Goal: Information Seeking & Learning: Learn about a topic

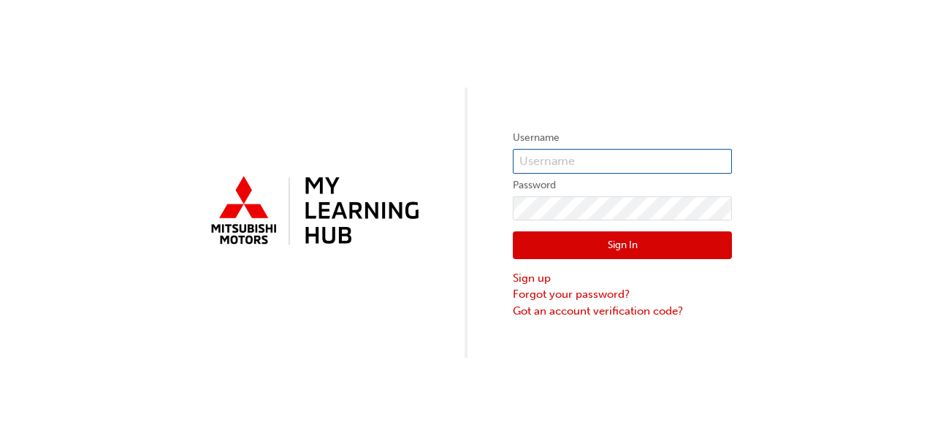
click at [553, 164] on input "text" at bounding box center [622, 161] width 219 height 25
type input "0005993391"
click button "Sign In" at bounding box center [622, 246] width 219 height 28
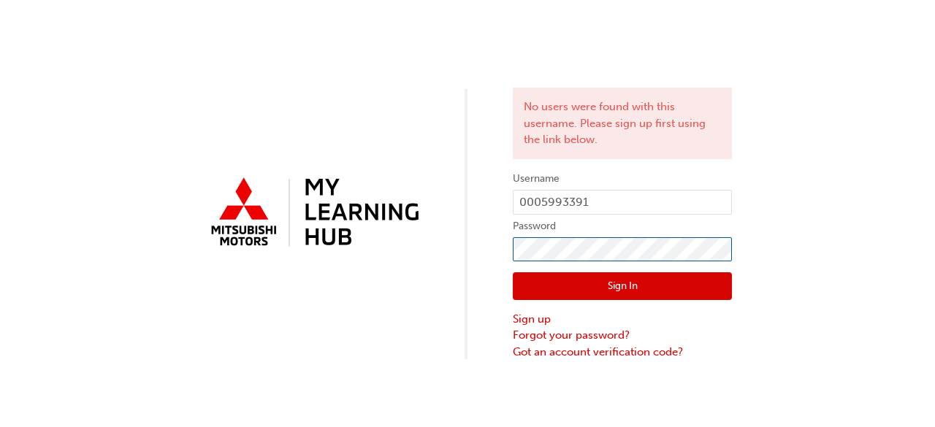
click button "Sign In" at bounding box center [622, 286] width 219 height 28
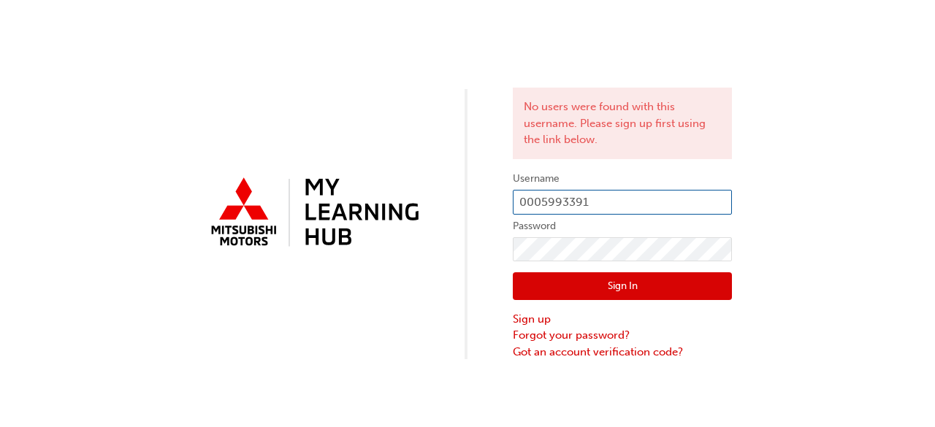
click at [603, 197] on input "0005993391" at bounding box center [622, 202] width 219 height 25
type input "0005993391"
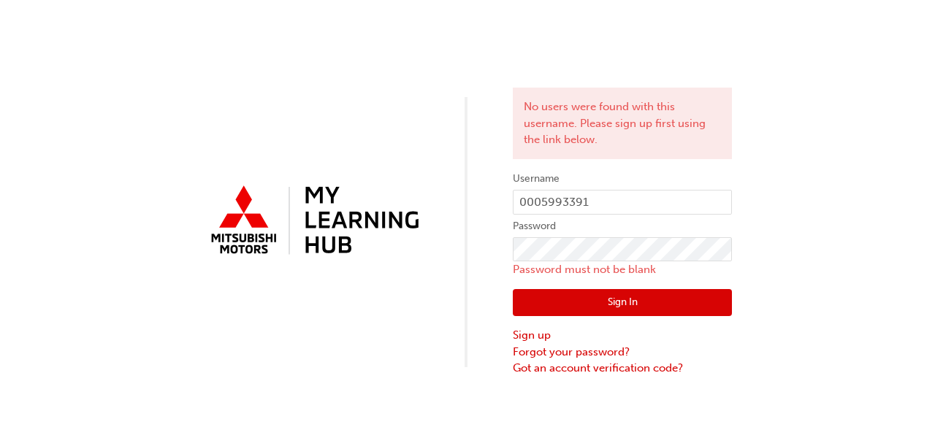
click at [593, 308] on button "Sign In" at bounding box center [622, 303] width 219 height 28
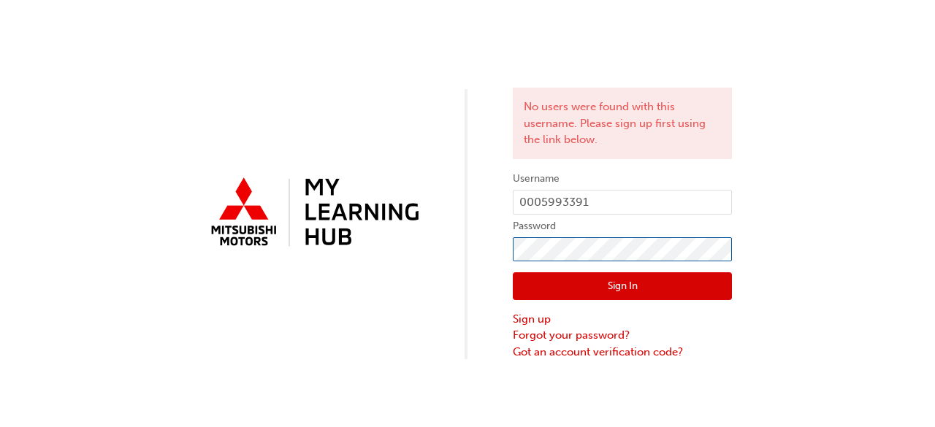
click button "Sign In" at bounding box center [622, 286] width 219 height 28
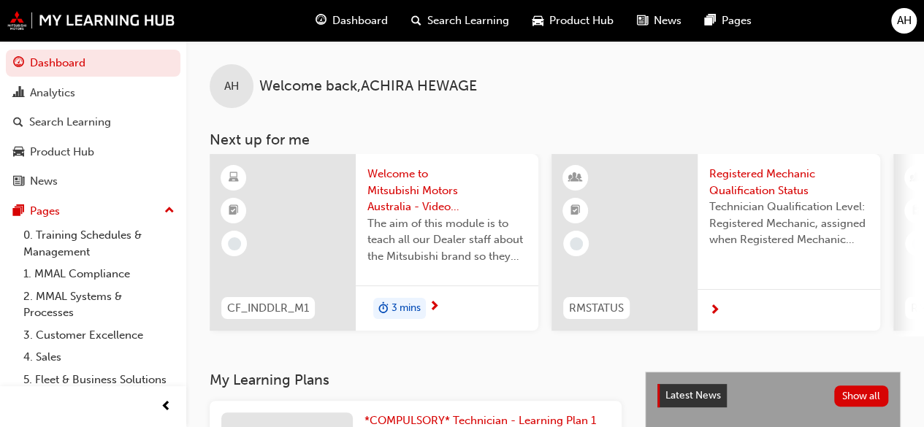
click at [197, 53] on div "AH Welcome back , [PERSON_NAME]" at bounding box center [555, 74] width 738 height 67
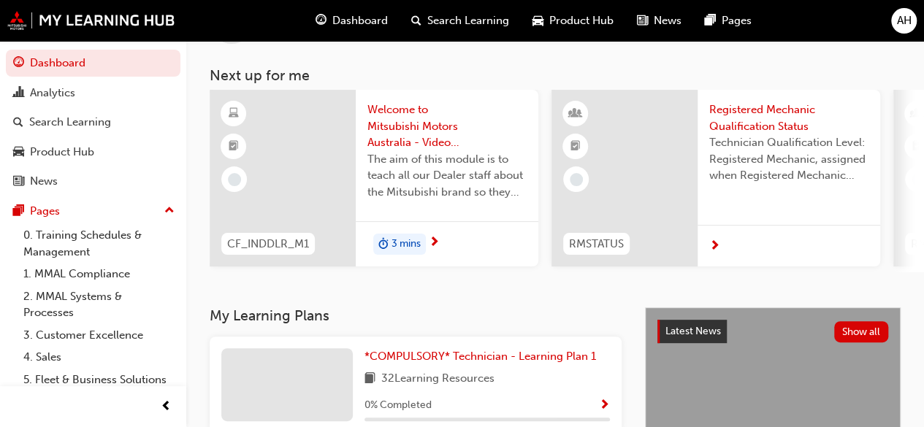
scroll to position [58, 0]
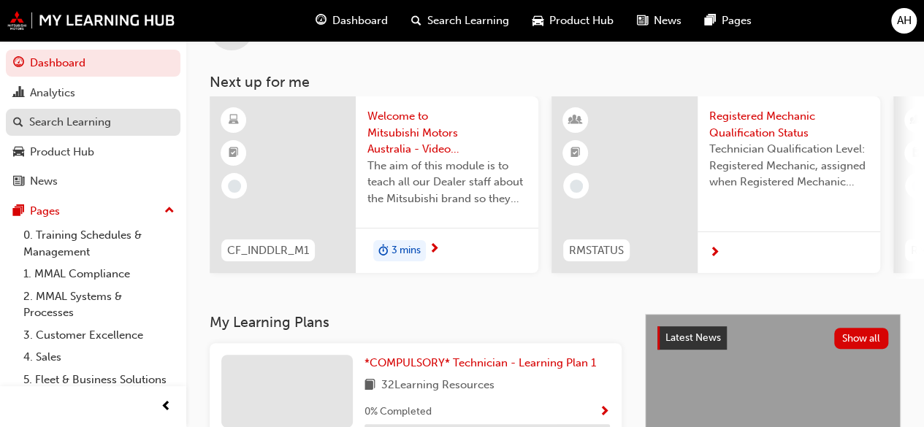
click at [86, 121] on div "Search Learning" at bounding box center [70, 122] width 82 height 17
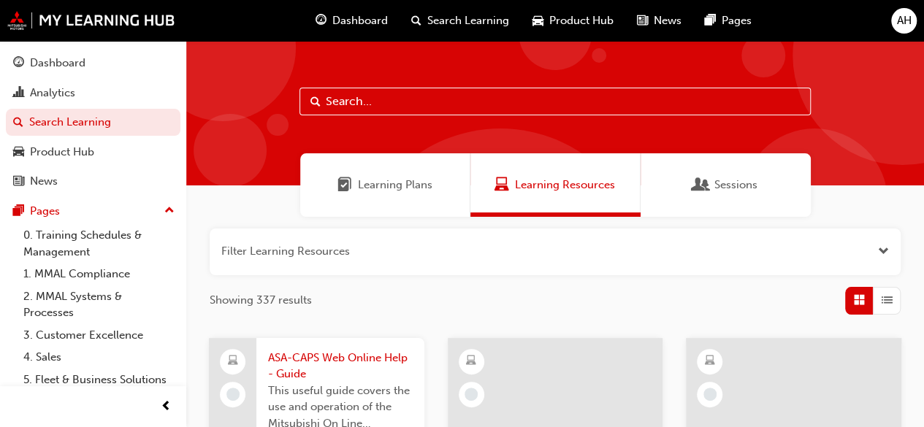
click at [704, 178] on span "Sessions" at bounding box center [701, 185] width 15 height 17
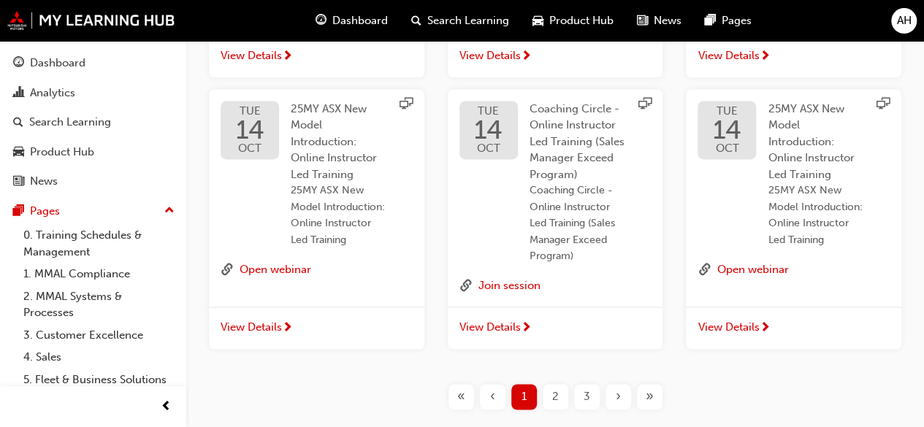
scroll to position [950, 0]
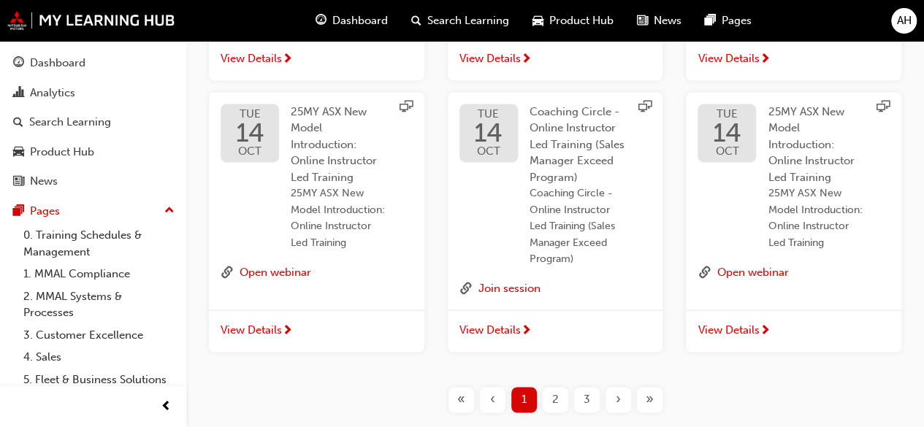
click at [257, 324] on span "View Details" at bounding box center [251, 330] width 61 height 17
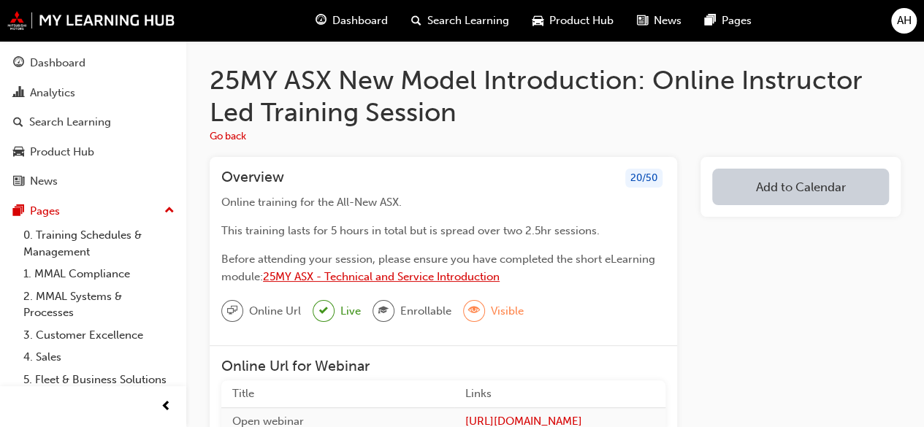
click at [413, 278] on span "25MY ASX - Technical and Service Introduction" at bounding box center [381, 276] width 237 height 13
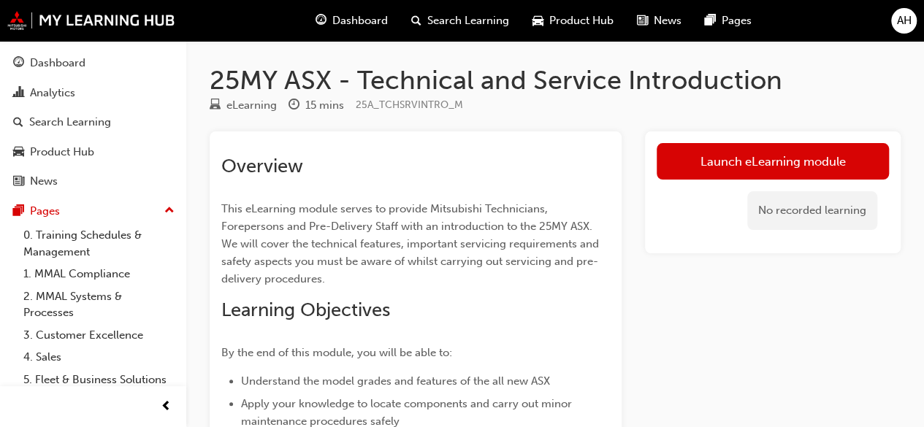
scroll to position [1, 0]
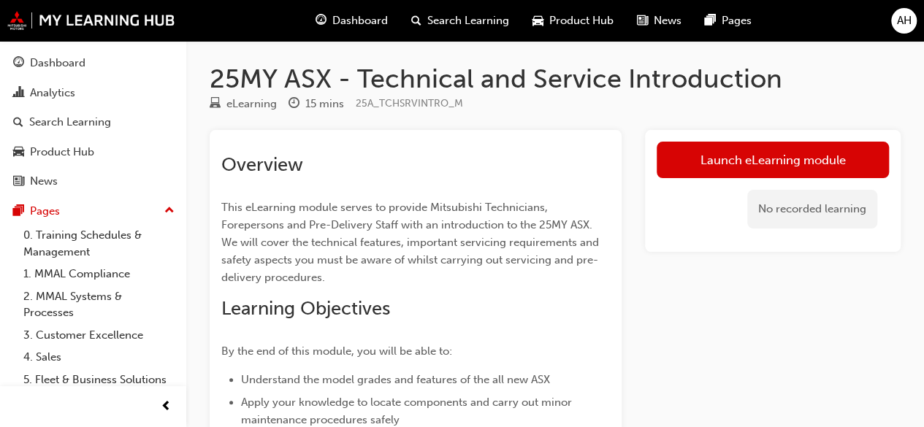
click at [468, 24] on span "Search Learning" at bounding box center [468, 20] width 82 height 17
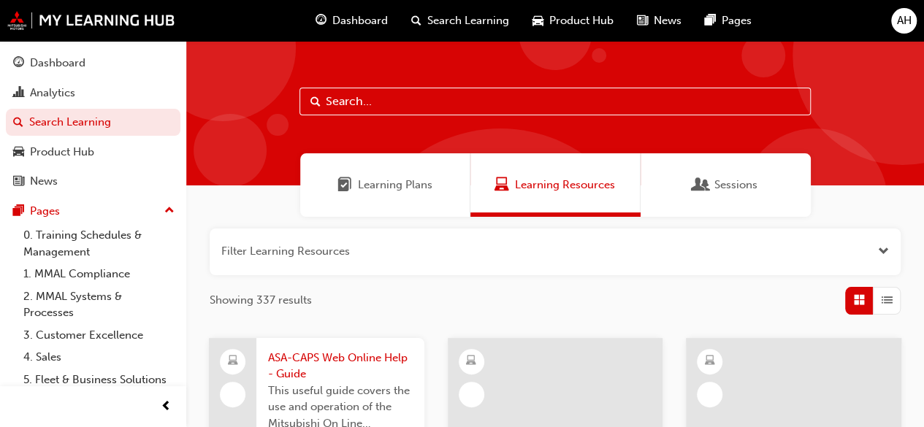
click at [374, 103] on input "text" at bounding box center [555, 102] width 511 height 28
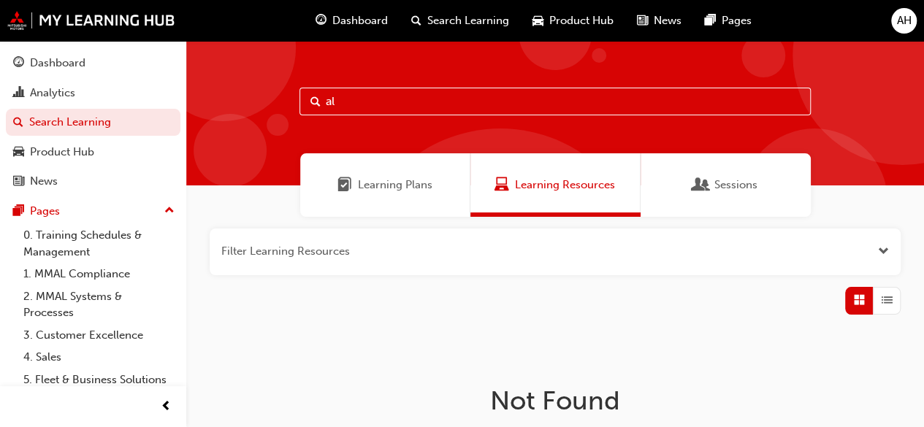
type input "a"
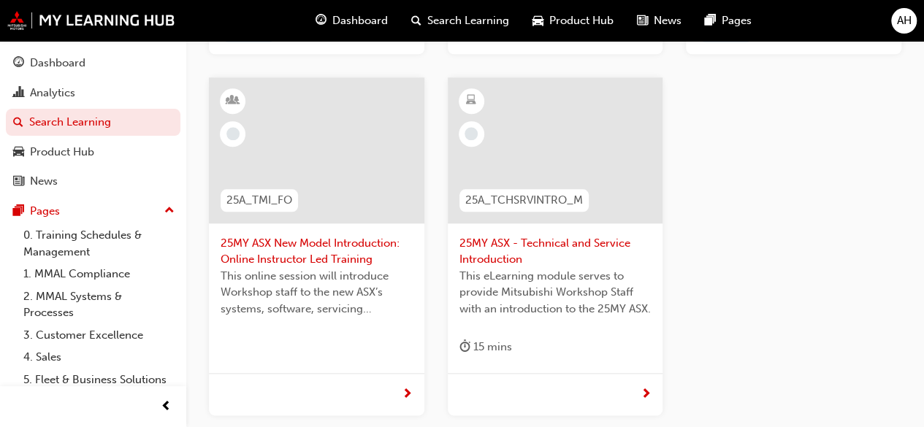
scroll to position [627, 0]
type input "25my"
click at [555, 151] on div at bounding box center [556, 150] width 216 height 146
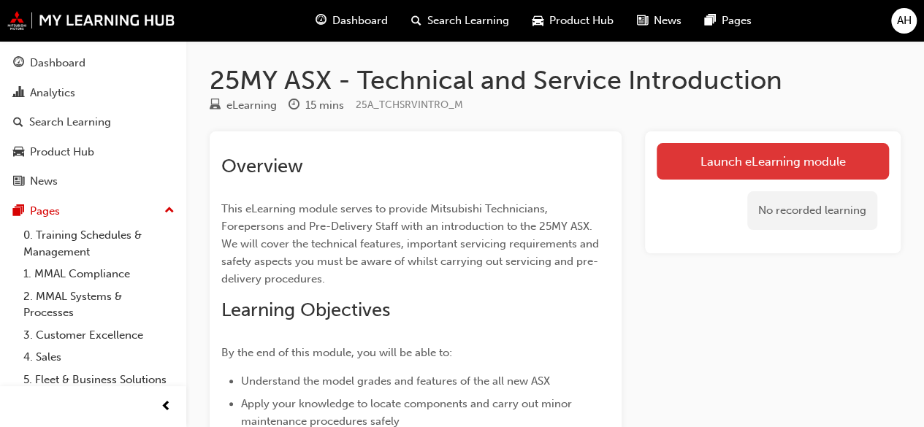
click at [744, 165] on link "Launch eLearning module" at bounding box center [773, 161] width 232 height 37
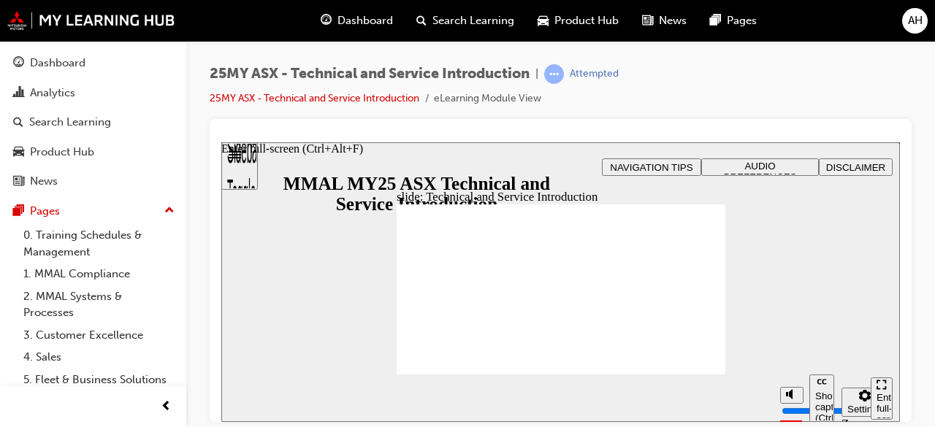
click at [878, 389] on icon "Enter full-screen (Ctrl+Alt+F)" at bounding box center [882, 384] width 10 height 10
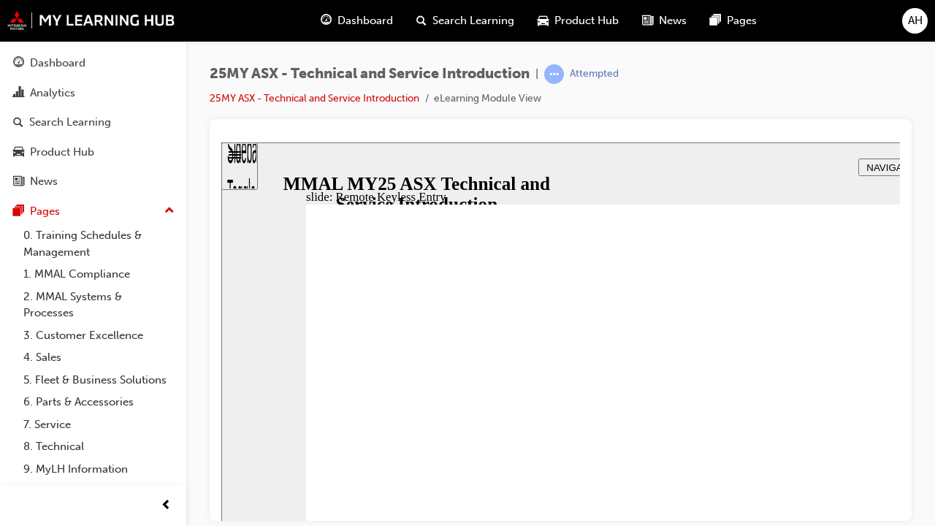
type input "21"
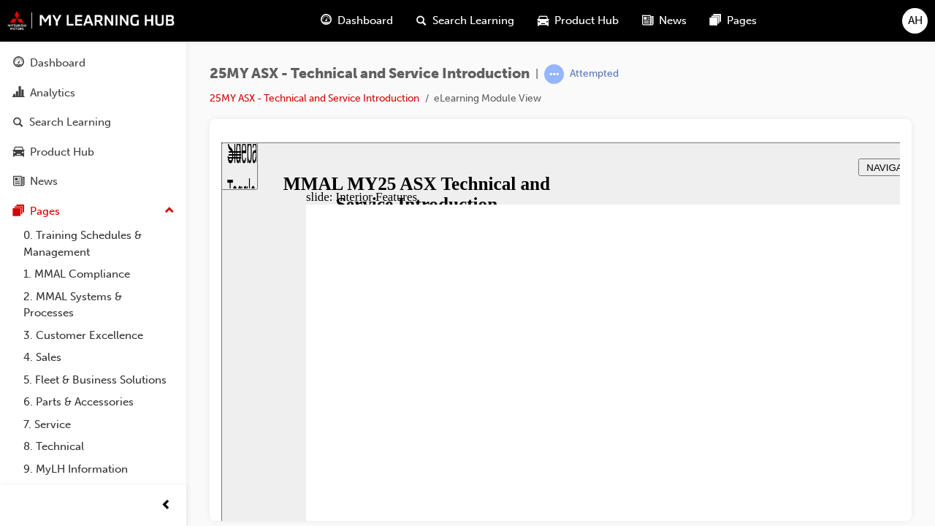
type input "17"
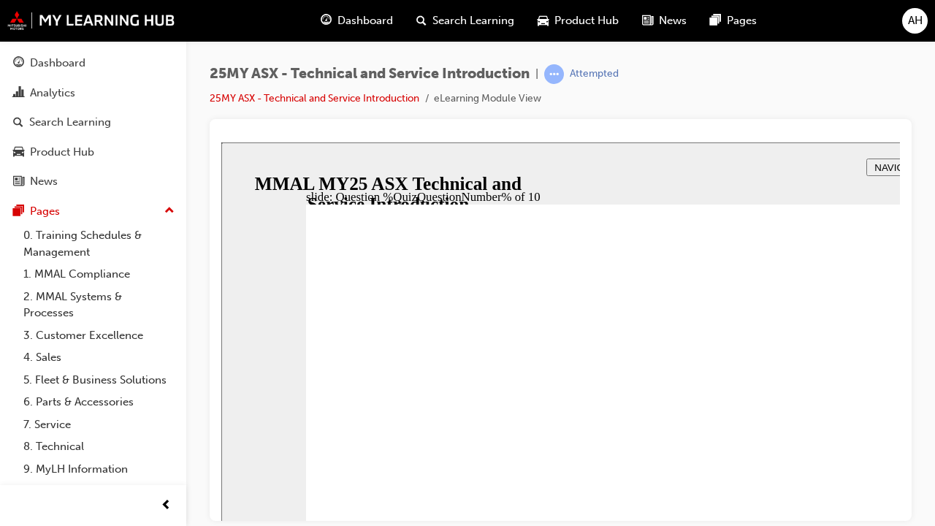
radio input "true"
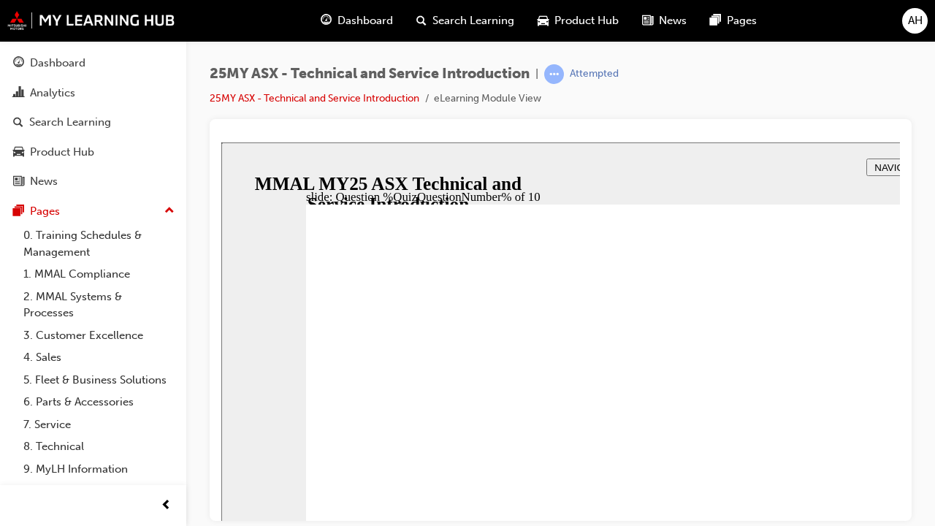
radio input "true"
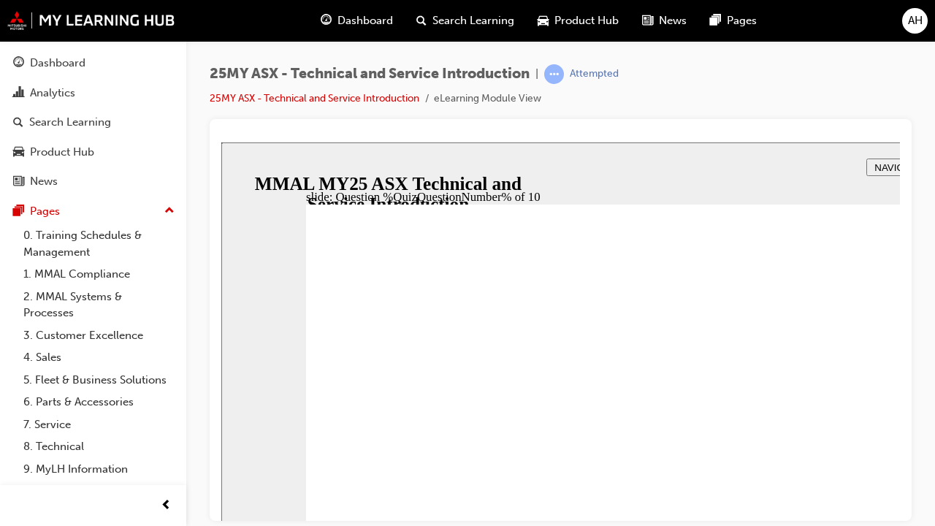
drag, startPoint x: 343, startPoint y: 419, endPoint x: 341, endPoint y: 383, distance: 36.6
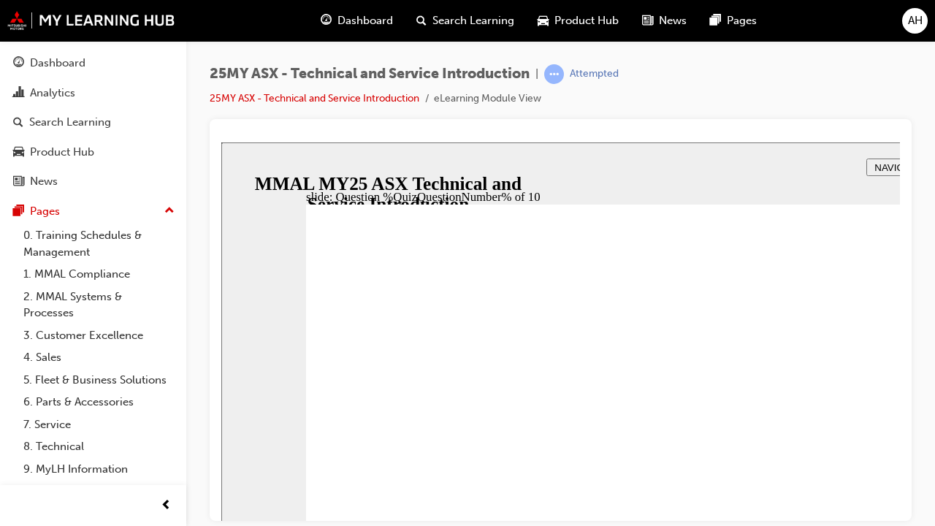
radio input "true"
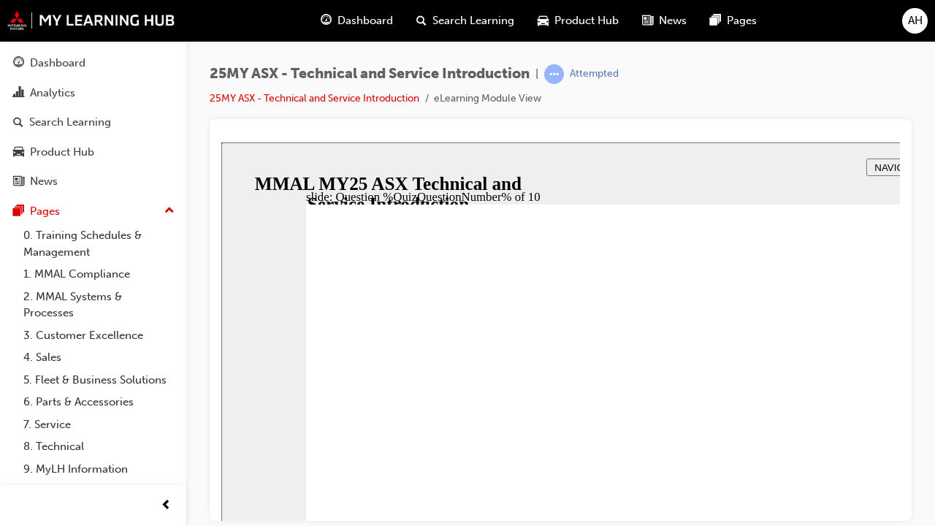
radio input "true"
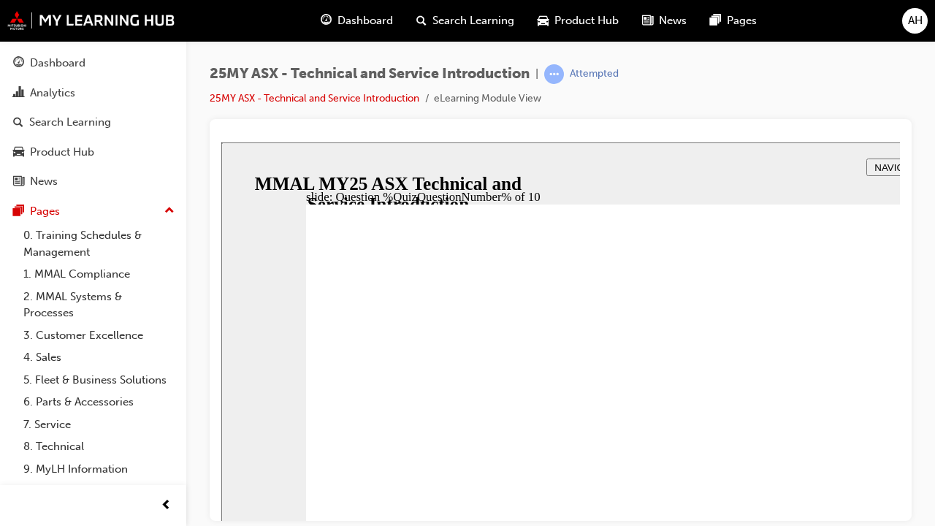
radio input "true"
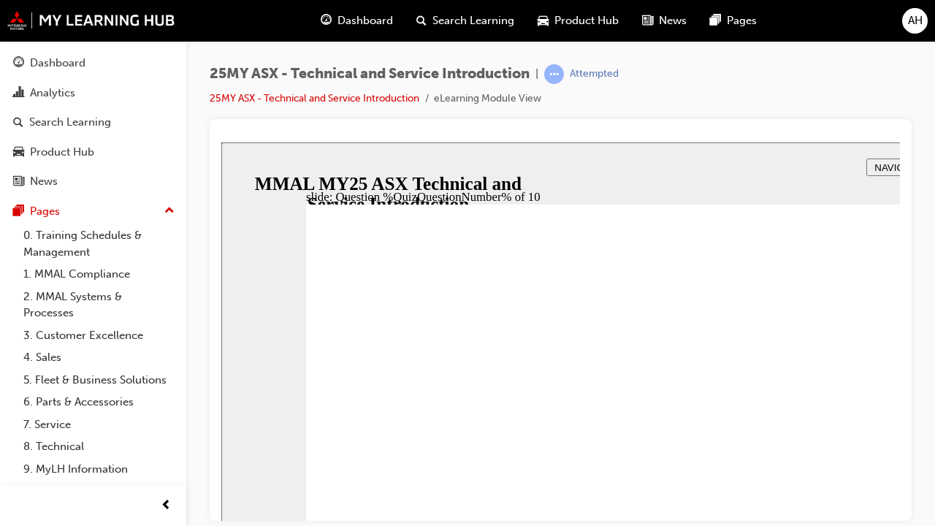
radio input "true"
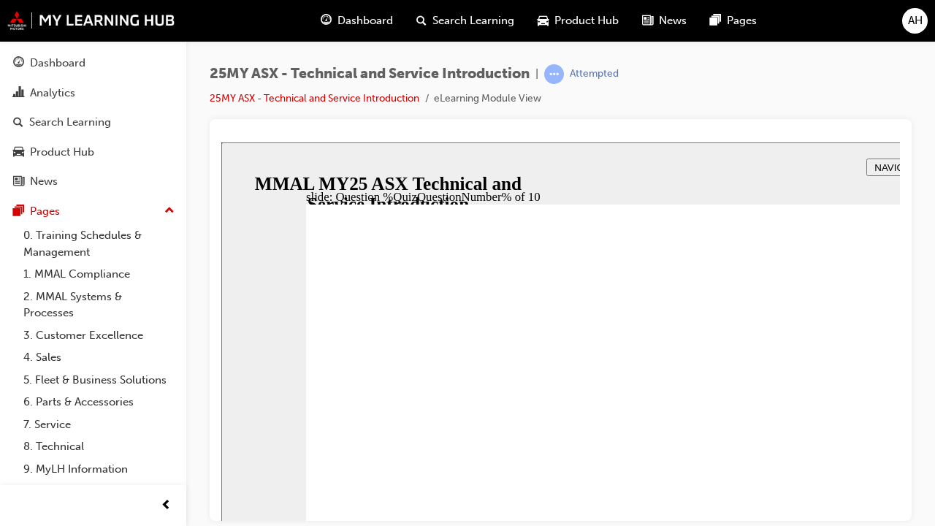
radio input "true"
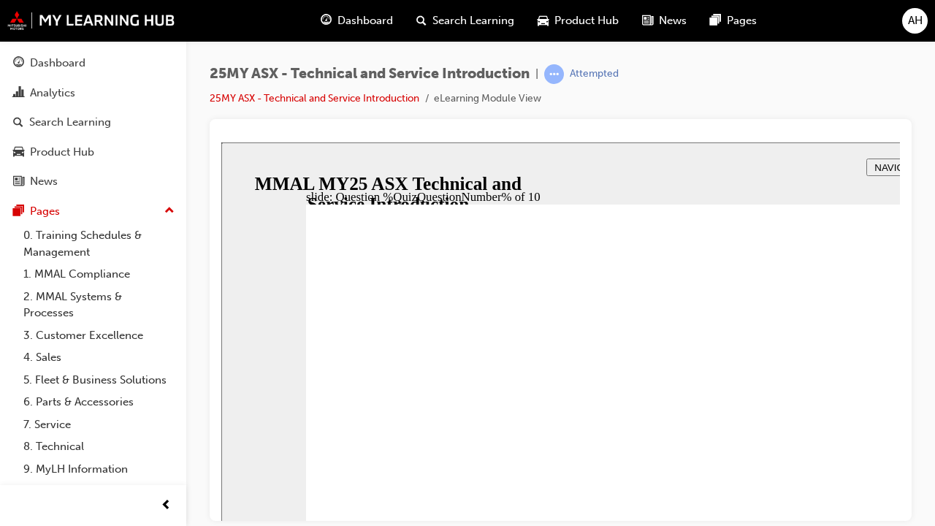
radio input "true"
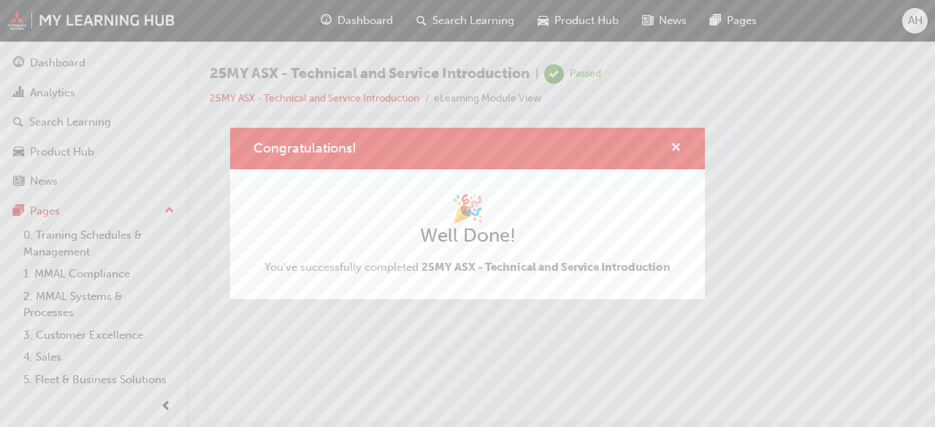
click at [676, 148] on span "cross-icon" at bounding box center [676, 148] width 11 height 13
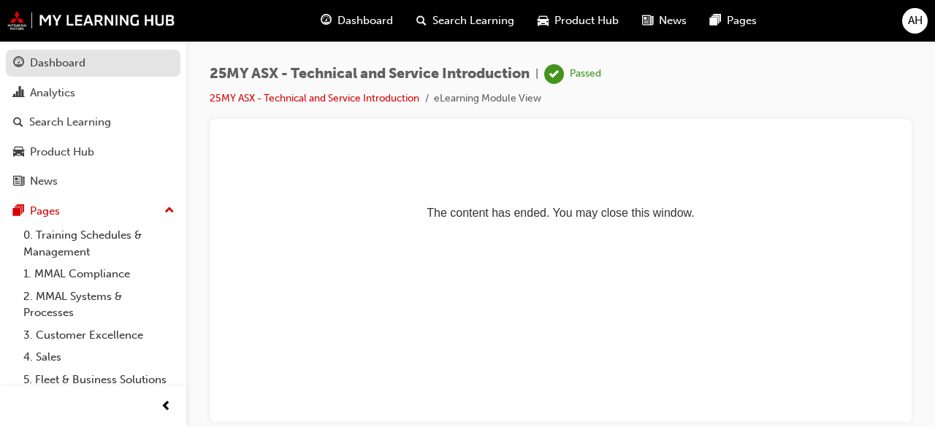
click at [50, 71] on div "Dashboard" at bounding box center [93, 63] width 160 height 18
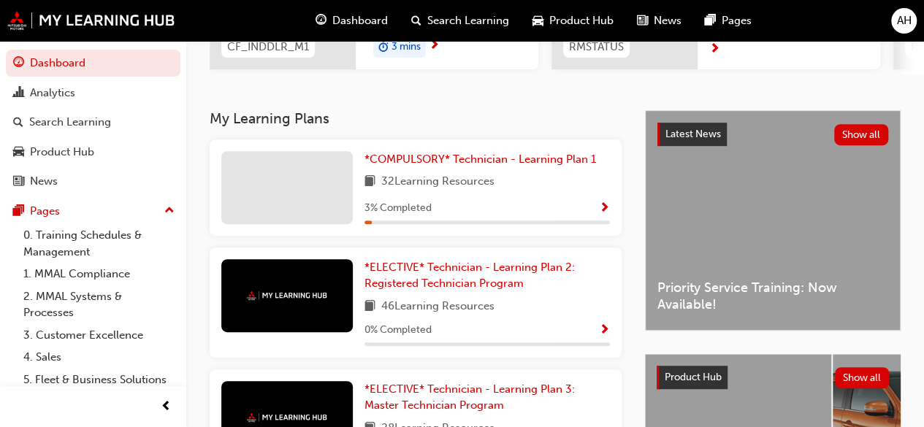
scroll to position [258, 0]
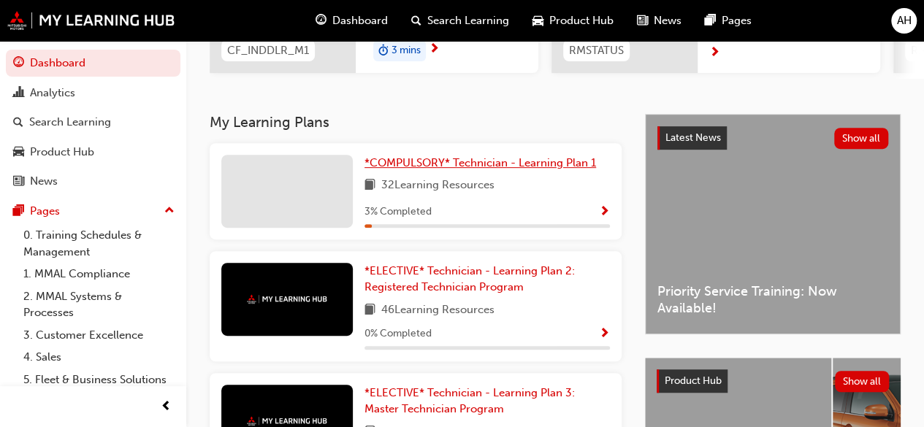
click at [462, 172] on link "*COMPULSORY* Technician - Learning Plan 1" at bounding box center [483, 163] width 237 height 17
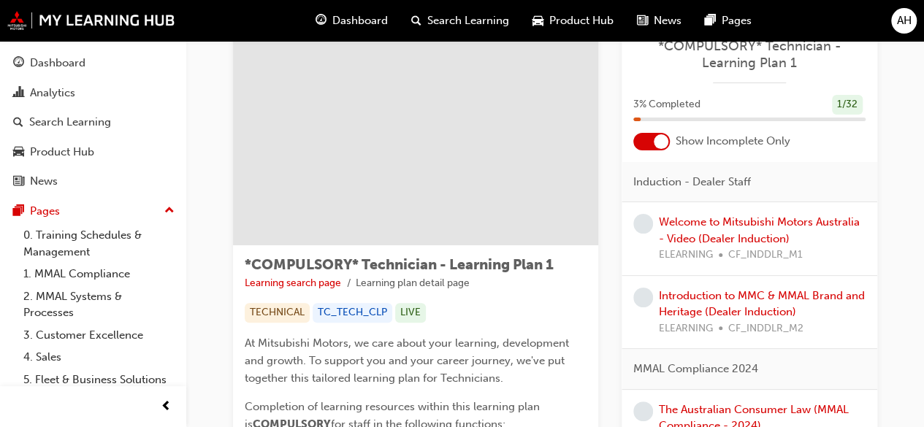
scroll to position [48, 0]
click at [653, 140] on div at bounding box center [651, 143] width 37 height 18
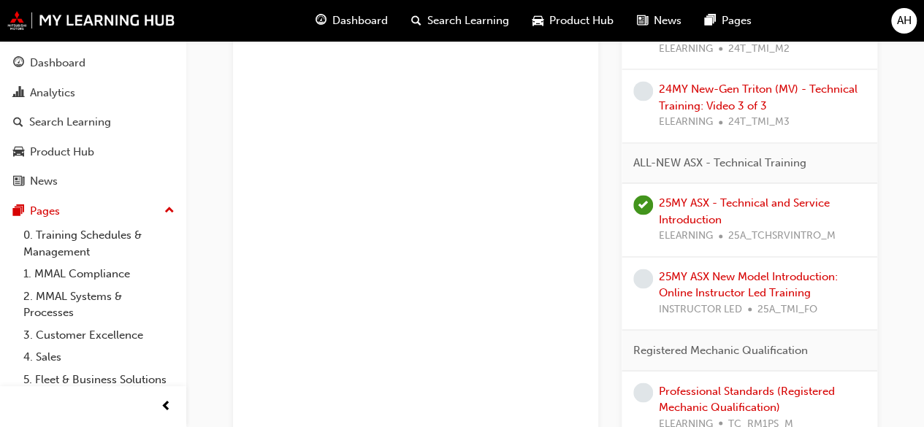
scroll to position [1081, 0]
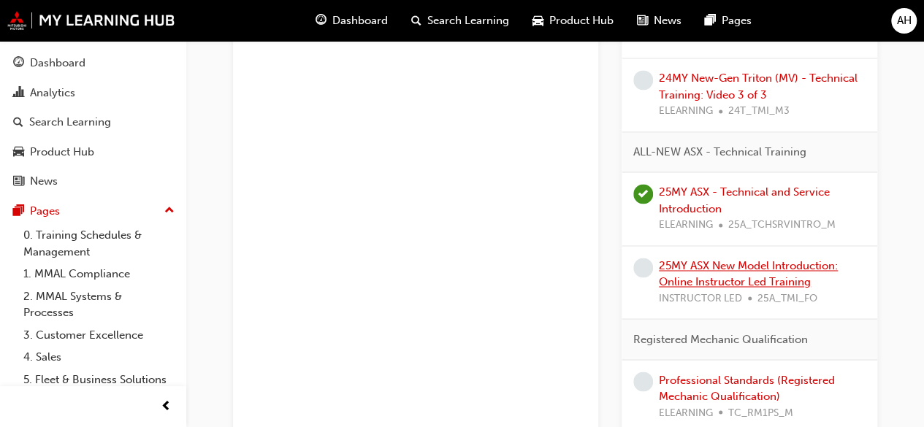
click at [740, 279] on link "25MY ASX New Model Introduction: Online Instructor Led Training" at bounding box center [748, 274] width 179 height 30
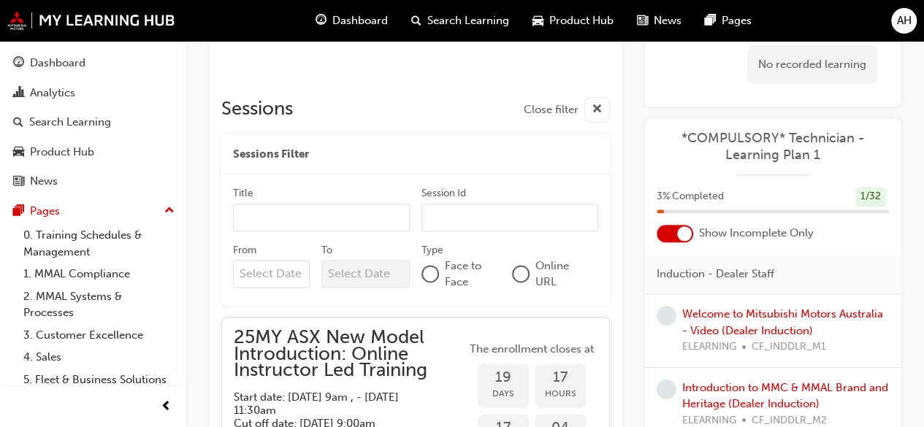
scroll to position [787, 0]
click at [69, 214] on div "Pages" at bounding box center [93, 211] width 160 height 18
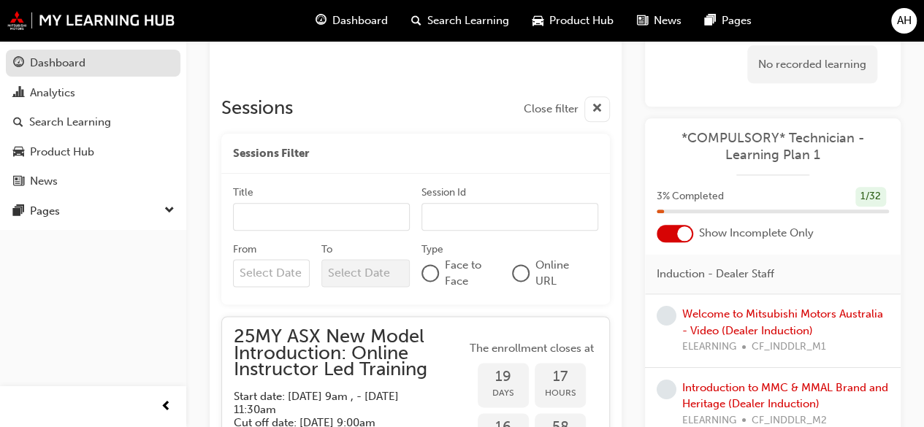
click at [100, 65] on div "Dashboard" at bounding box center [93, 63] width 160 height 18
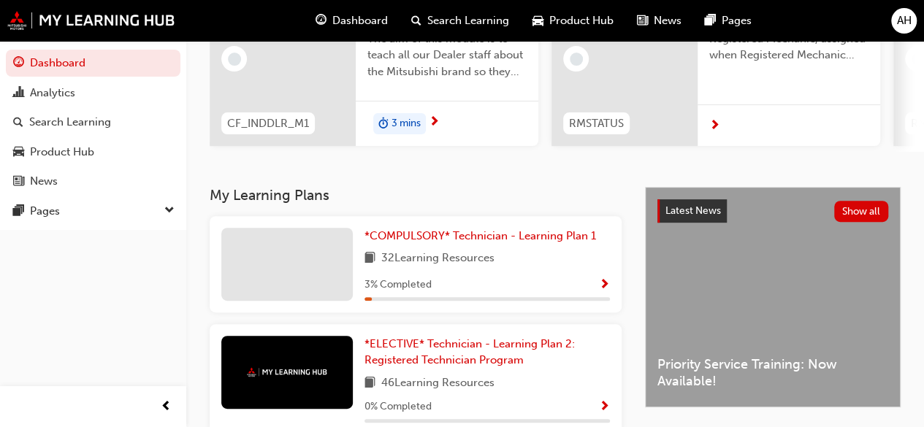
scroll to position [188, 0]
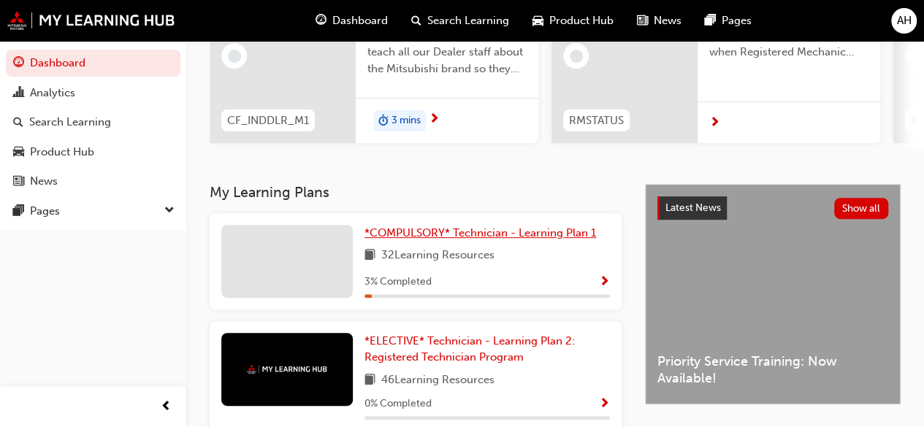
click at [489, 242] on link "*COMPULSORY* Technician - Learning Plan 1" at bounding box center [483, 233] width 237 height 17
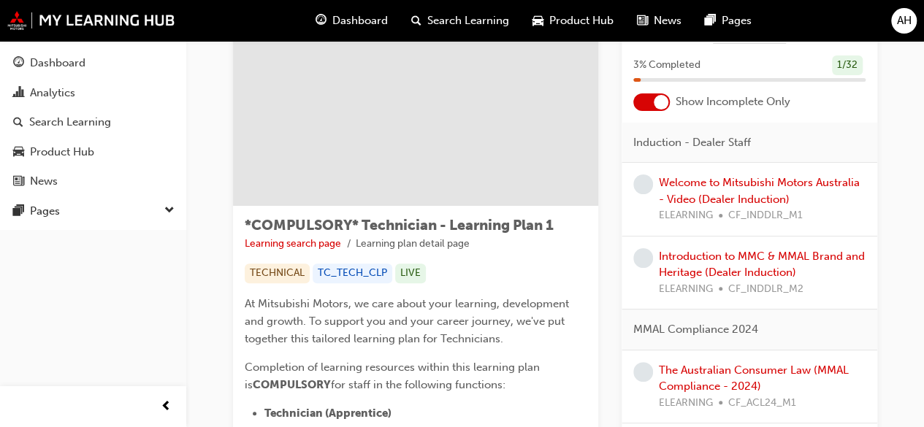
scroll to position [88, 0]
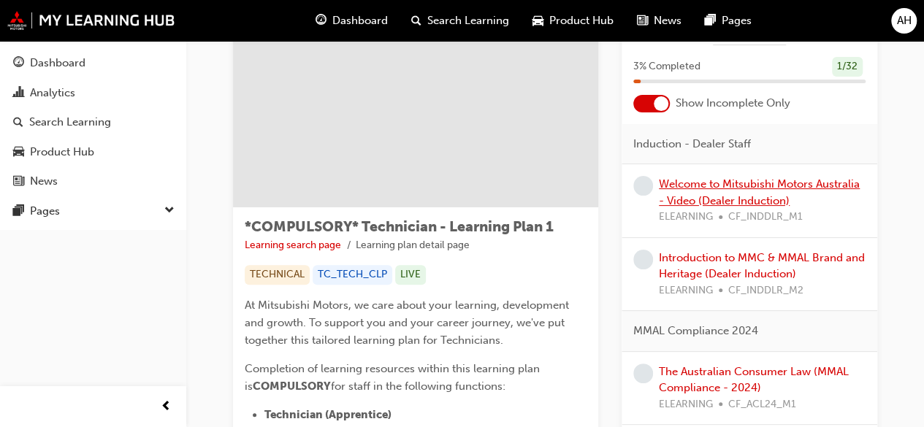
click at [690, 188] on link "Welcome to Mitsubishi Motors Australia - Video (Dealer Induction)" at bounding box center [759, 193] width 201 height 30
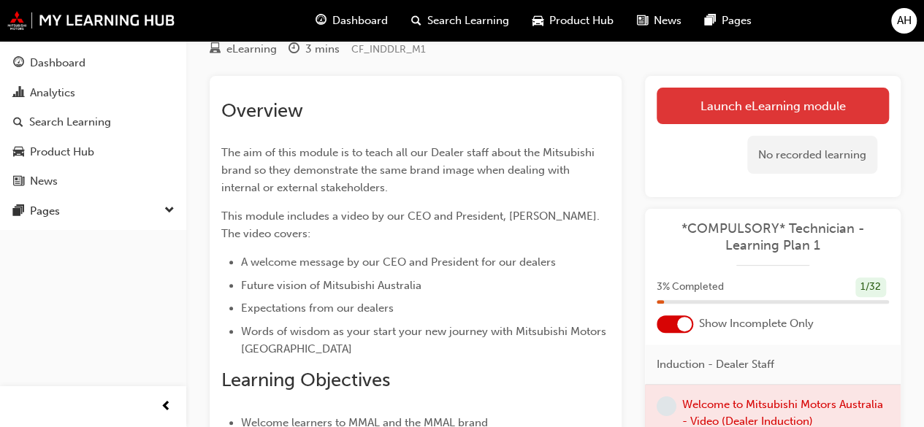
click at [722, 111] on link "Launch eLearning module" at bounding box center [773, 106] width 232 height 37
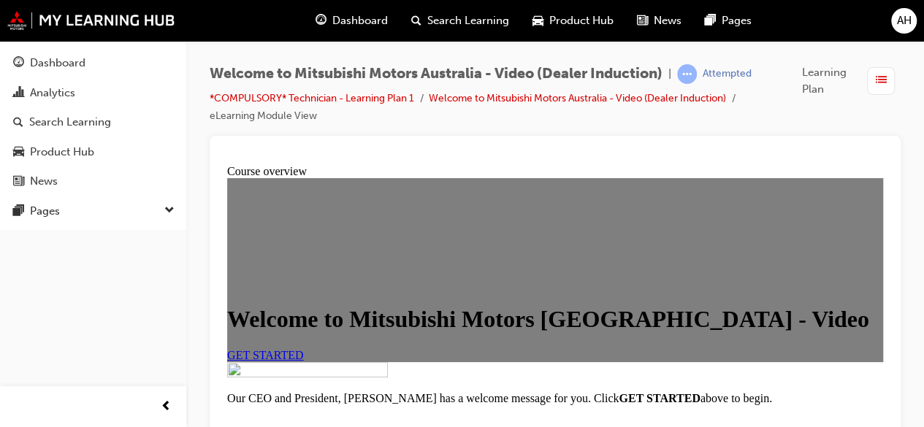
scroll to position [11, 0]
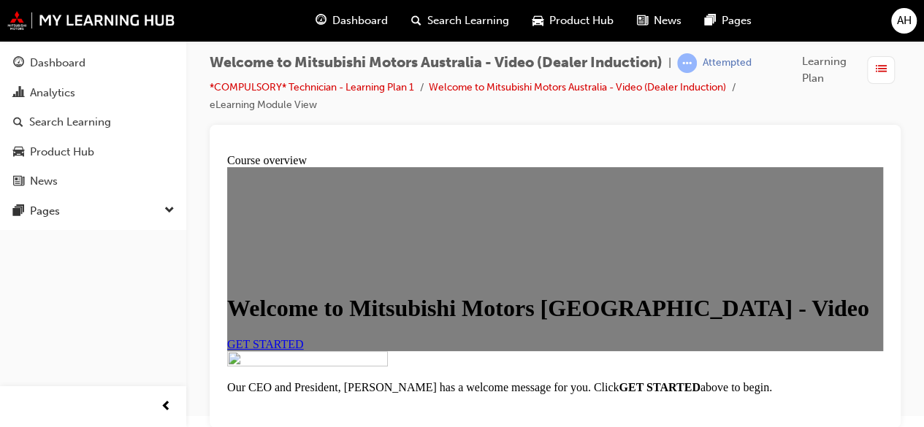
click at [304, 351] on span "GET STARTED" at bounding box center [265, 344] width 77 height 12
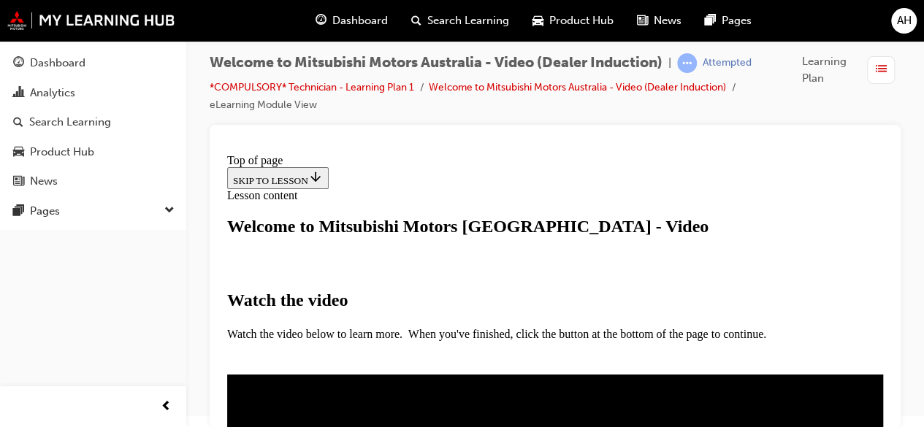
scroll to position [263, 0]
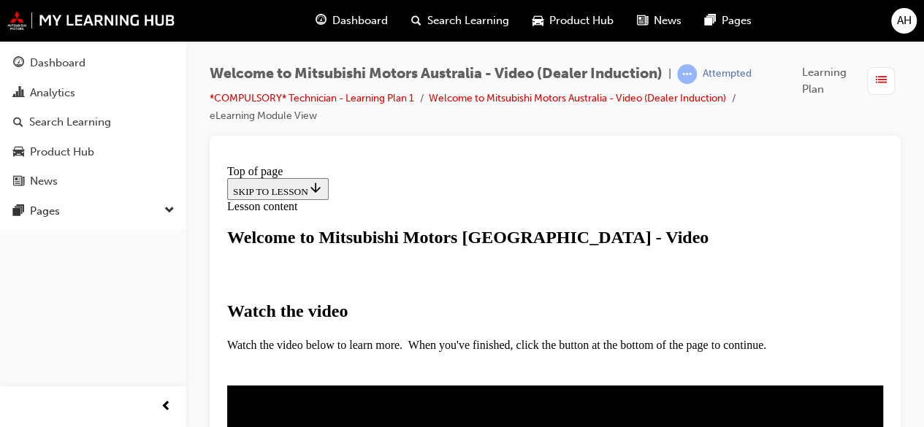
scroll to position [497, 0]
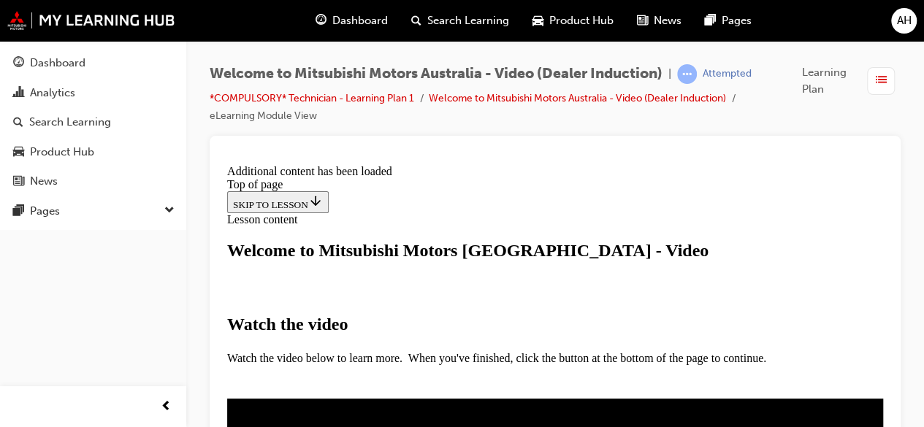
scroll to position [624, 0]
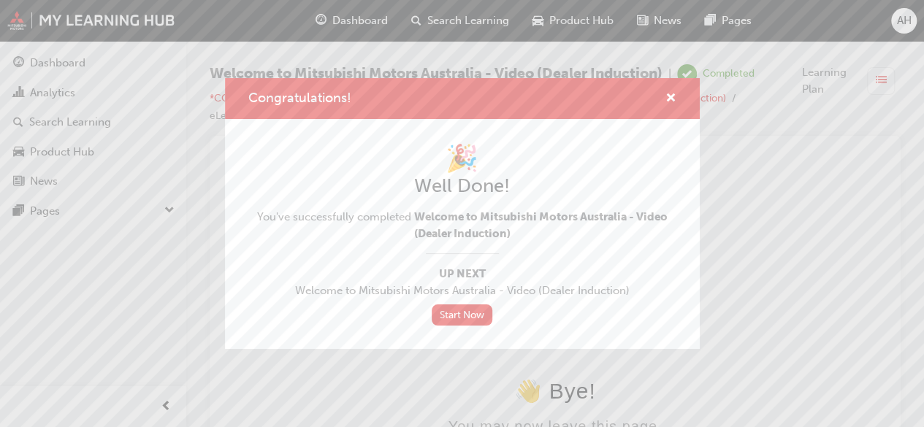
scroll to position [0, 0]
click at [472, 312] on link "Start Now" at bounding box center [462, 315] width 61 height 21
click at [464, 316] on link "Start Now" at bounding box center [462, 315] width 61 height 21
click at [463, 315] on link "Start Now" at bounding box center [462, 315] width 61 height 21
click at [668, 104] on span "cross-icon" at bounding box center [670, 99] width 11 height 13
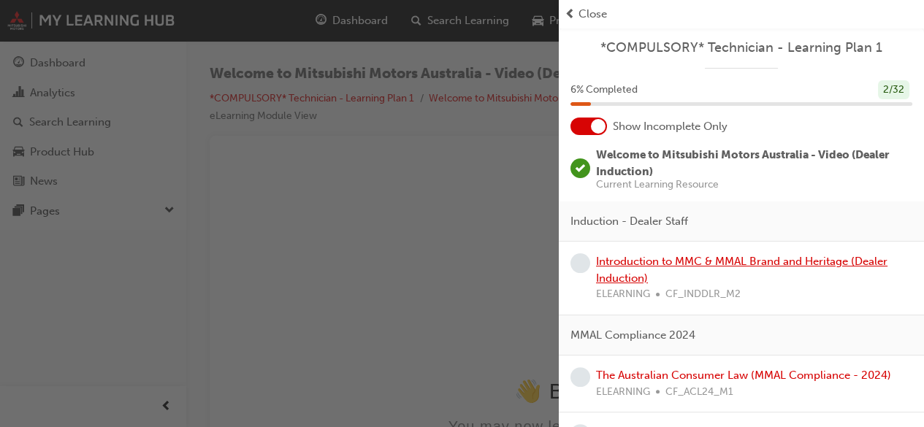
click at [628, 256] on link "Introduction to MMC & MMAL Brand and Heritage (Dealer Induction)" at bounding box center [741, 270] width 291 height 30
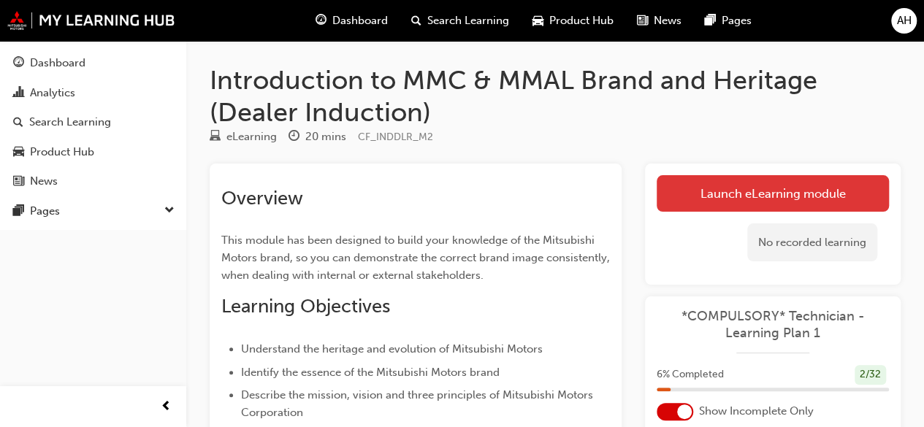
click at [758, 196] on link "Launch eLearning module" at bounding box center [773, 193] width 232 height 37
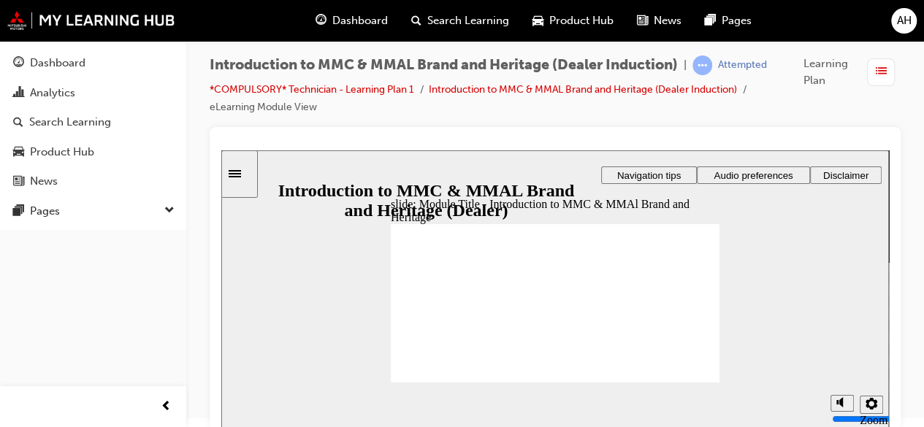
scroll to position [11, 0]
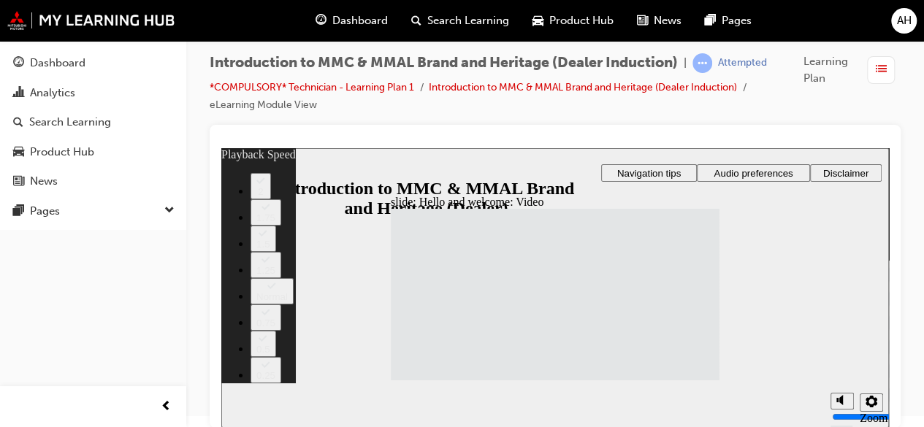
click at [737, 173] on span "Audio preferences" at bounding box center [753, 173] width 79 height 11
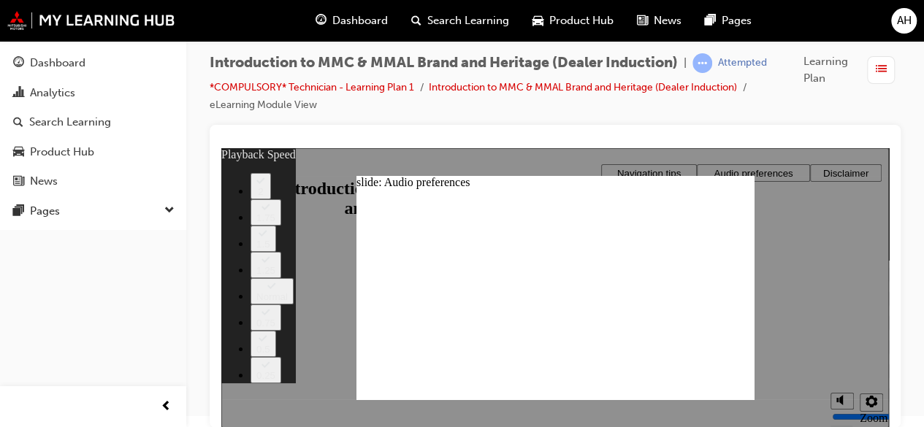
type input "20"
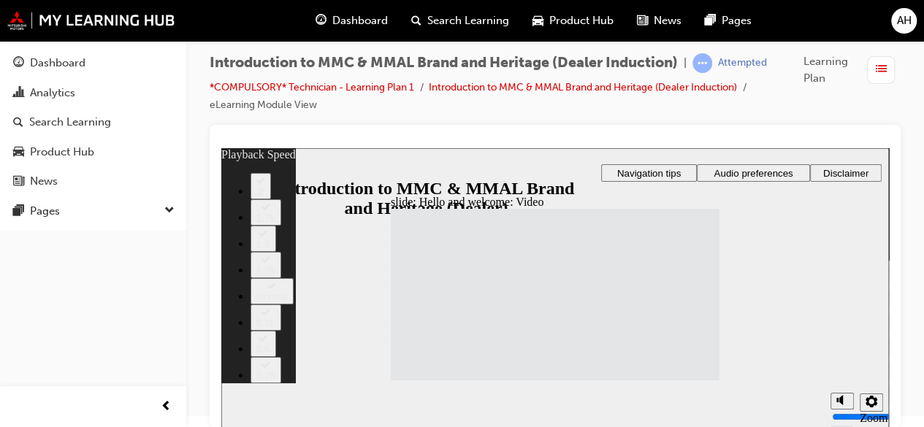
type input "33"
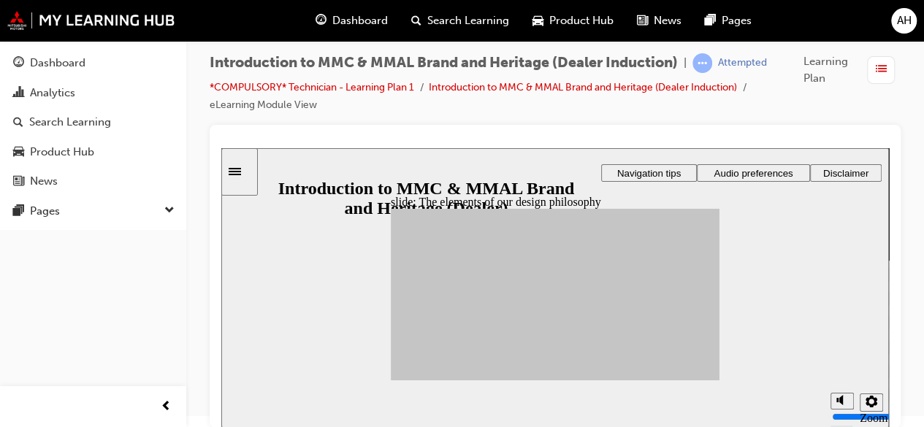
drag, startPoint x: 519, startPoint y: 301, endPoint x: 655, endPoint y: 289, distance: 136.4
drag, startPoint x: 516, startPoint y: 311, endPoint x: 589, endPoint y: 279, distance: 79.8
drag, startPoint x: 508, startPoint y: 346, endPoint x: 591, endPoint y: 291, distance: 99.5
drag, startPoint x: 462, startPoint y: 347, endPoint x: 585, endPoint y: 298, distance: 132.1
drag, startPoint x: 475, startPoint y: 324, endPoint x: 649, endPoint y: 289, distance: 178.1
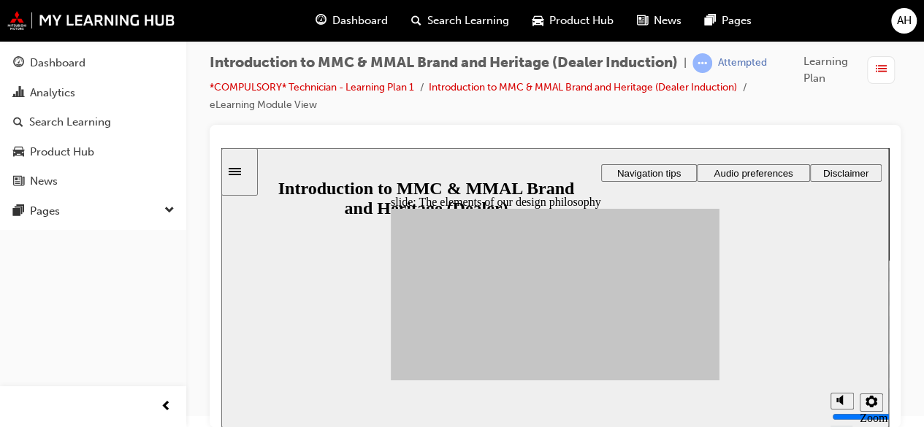
drag, startPoint x: 472, startPoint y: 289, endPoint x: 589, endPoint y: 269, distance: 118.5
drag, startPoint x: 437, startPoint y: 291, endPoint x: 644, endPoint y: 335, distance: 211.3
drag, startPoint x: 428, startPoint y: 316, endPoint x: 646, endPoint y: 332, distance: 218.3
drag, startPoint x: 432, startPoint y: 309, endPoint x: 595, endPoint y: 309, distance: 162.2
drag, startPoint x: 459, startPoint y: 305, endPoint x: 589, endPoint y: 308, distance: 130.1
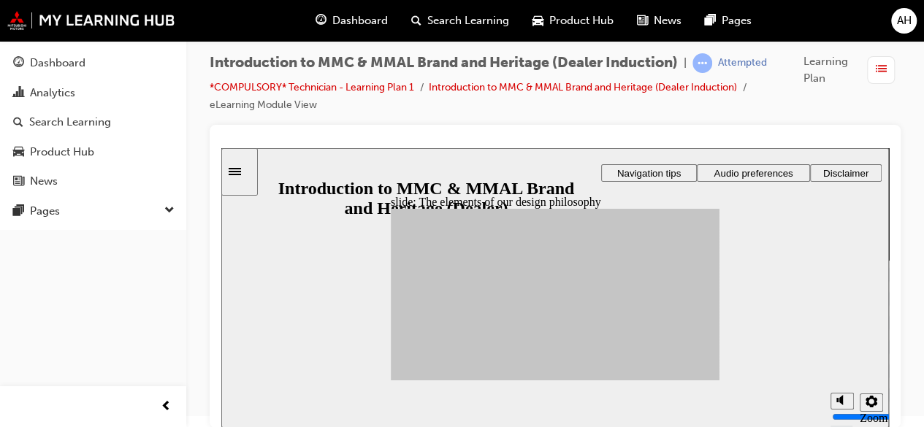
drag, startPoint x: 508, startPoint y: 340, endPoint x: 647, endPoint y: 263, distance: 157.9
drag, startPoint x: 424, startPoint y: 339, endPoint x: 644, endPoint y: 329, distance: 220.8
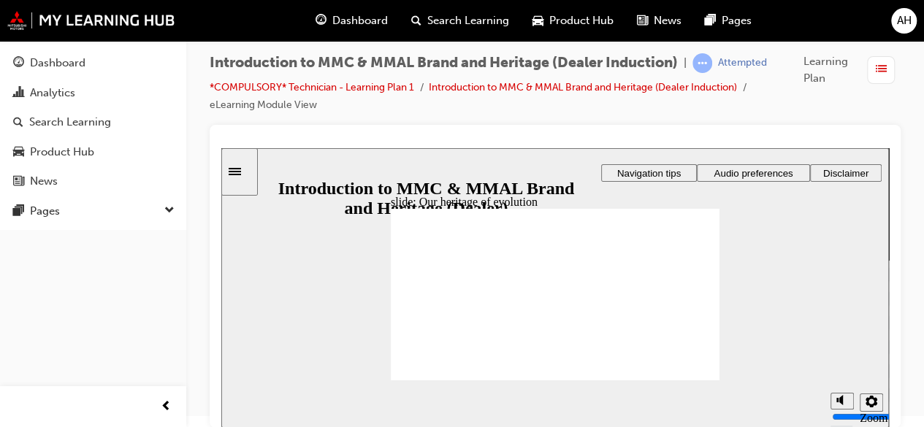
click at [691, 375] on span "The Mitsubishi companies share a strong sense of corporate responsibility refle…" at bounding box center [555, 394] width 329 height 370
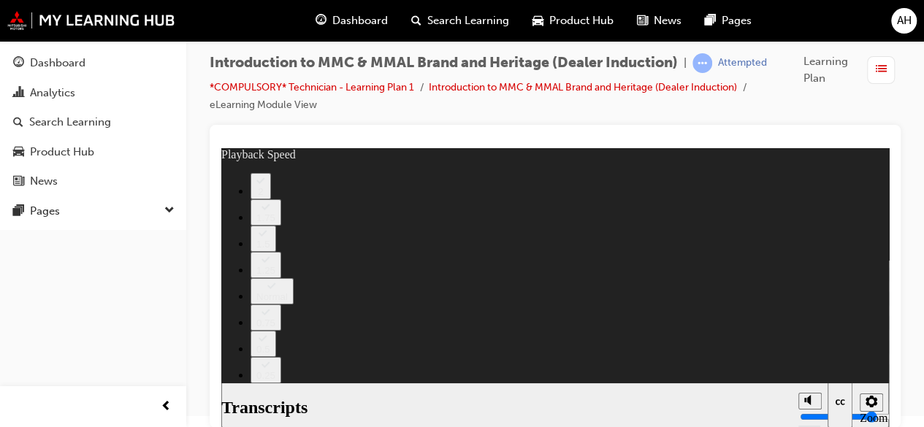
type input "3"
type input "5"
type input "3"
type input "5"
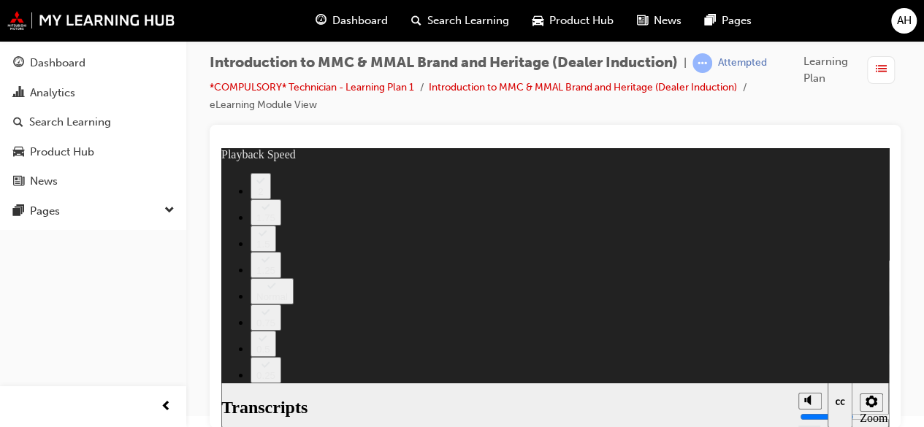
type input "112"
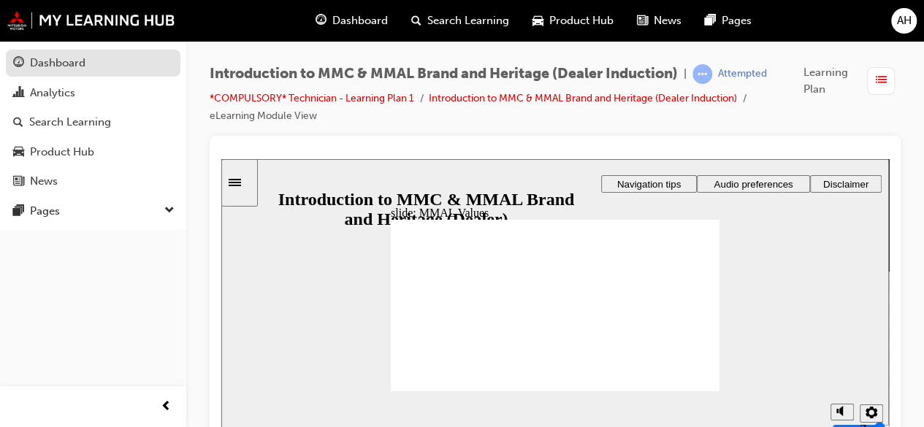
click at [73, 56] on div "Dashboard" at bounding box center [58, 63] width 56 height 17
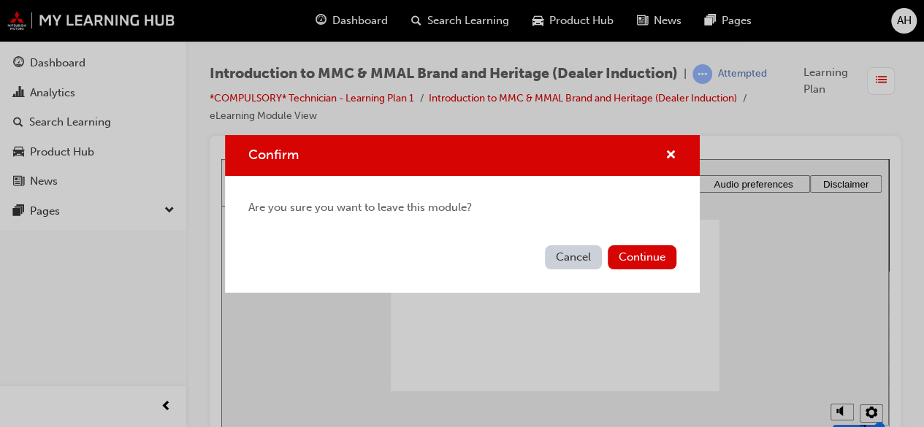
click at [572, 255] on button "Cancel" at bounding box center [573, 257] width 57 height 24
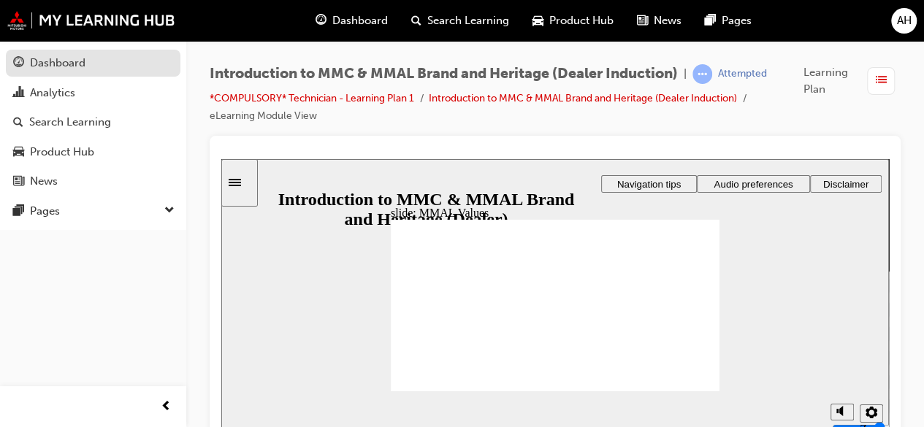
click at [79, 64] on div "Dashboard" at bounding box center [58, 63] width 56 height 17
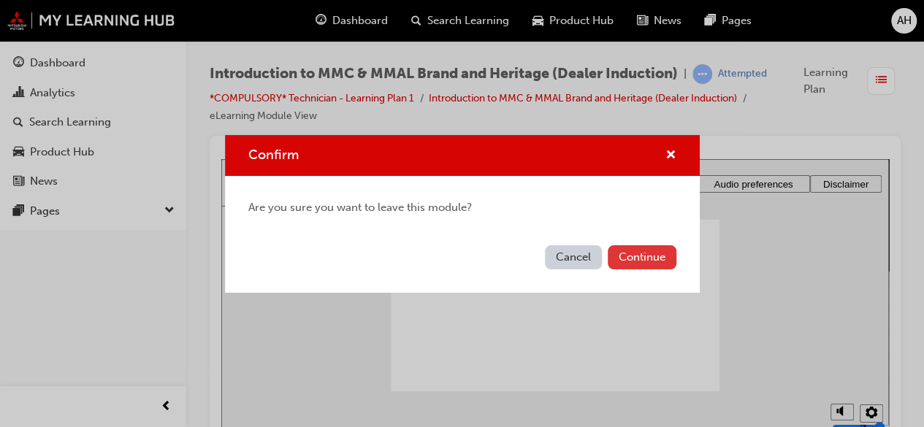
click at [627, 259] on button "Continue" at bounding box center [642, 257] width 69 height 24
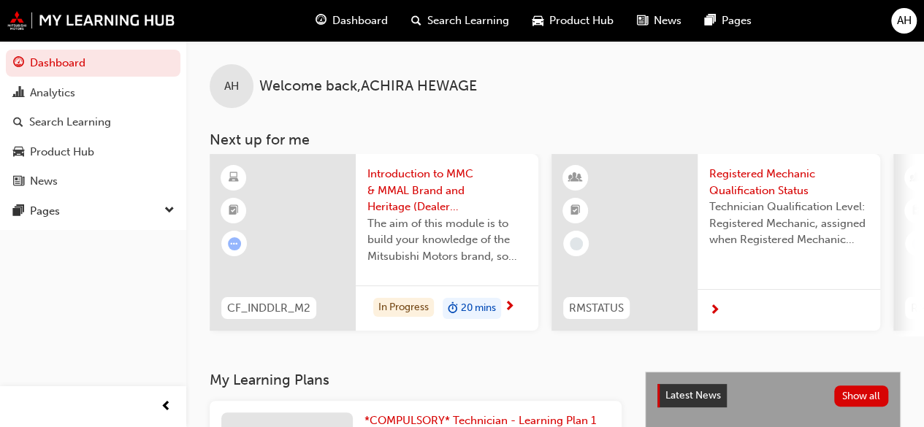
click at [898, 21] on span "AH" at bounding box center [904, 20] width 15 height 17
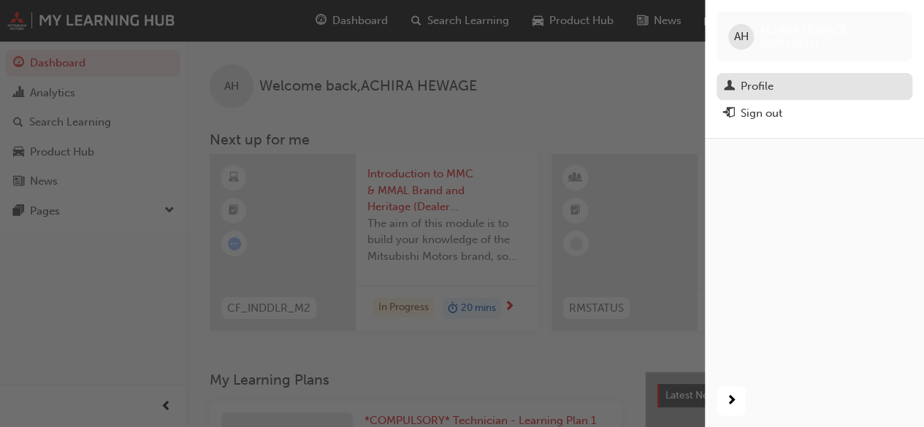
click at [752, 96] on link "Profile" at bounding box center [815, 86] width 196 height 27
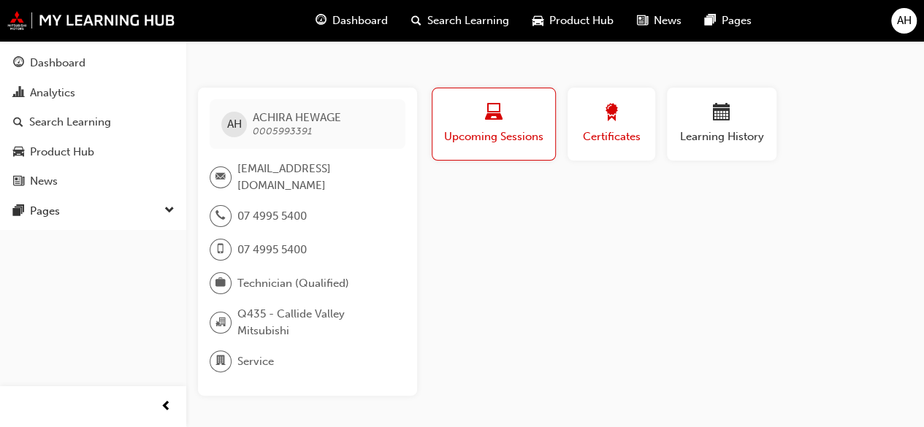
click at [600, 109] on div "button" at bounding box center [612, 115] width 66 height 23
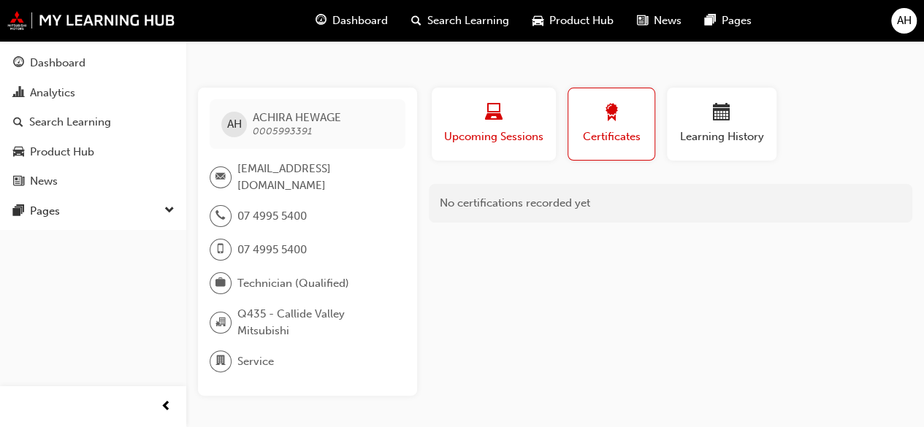
click at [477, 129] on span "Upcoming Sessions" at bounding box center [494, 137] width 102 height 17
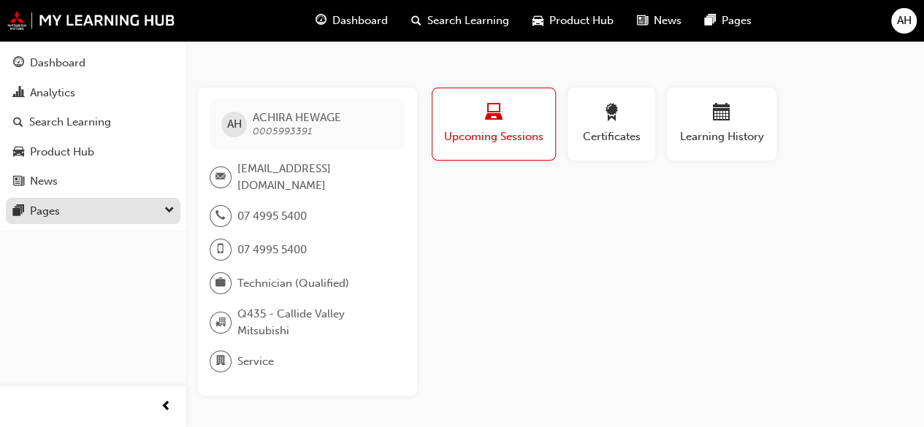
click at [145, 205] on div "Pages" at bounding box center [93, 211] width 160 height 18
